Goal: Transaction & Acquisition: Purchase product/service

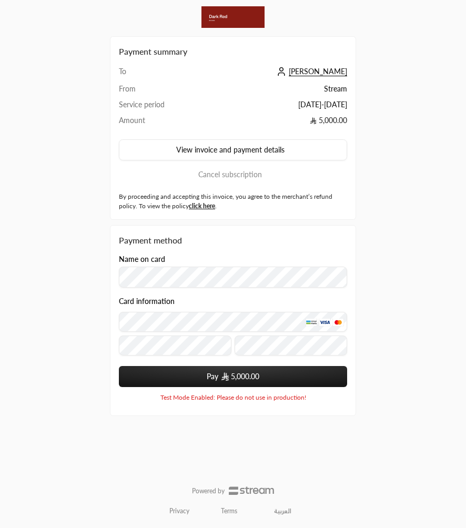
click at [323, 78] on td "[PERSON_NAME]" at bounding box center [277, 74] width 140 height 17
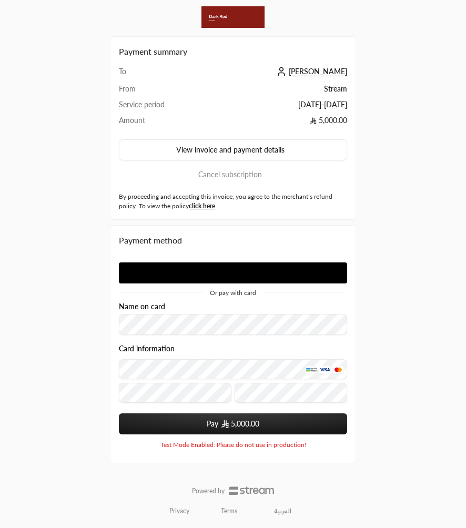
click at [323, 74] on span "[PERSON_NAME]" at bounding box center [318, 71] width 58 height 9
